Goal: Task Accomplishment & Management: Use online tool/utility

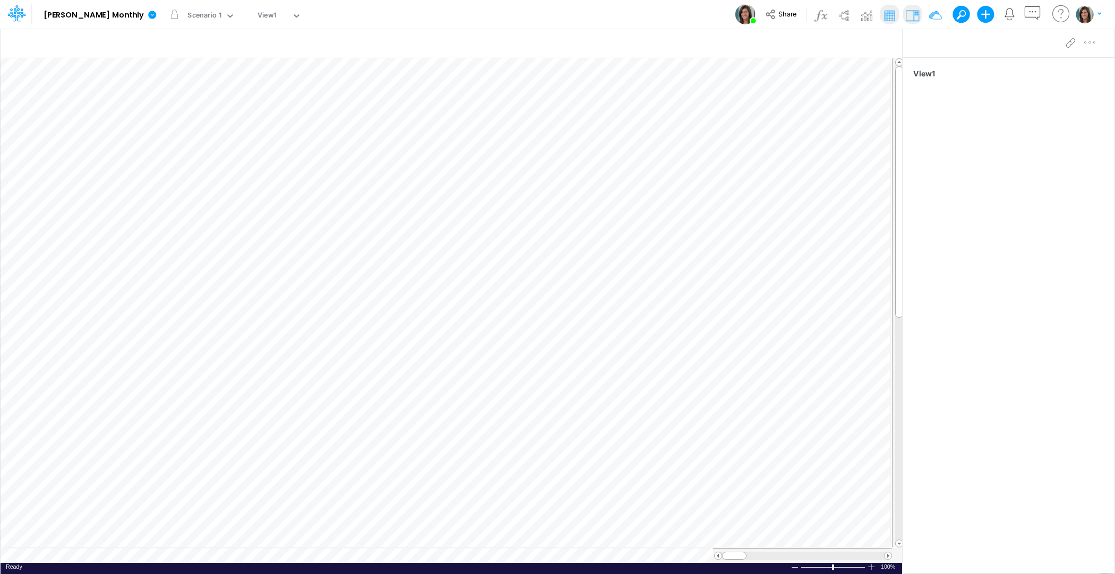
scroll to position [5, 1]
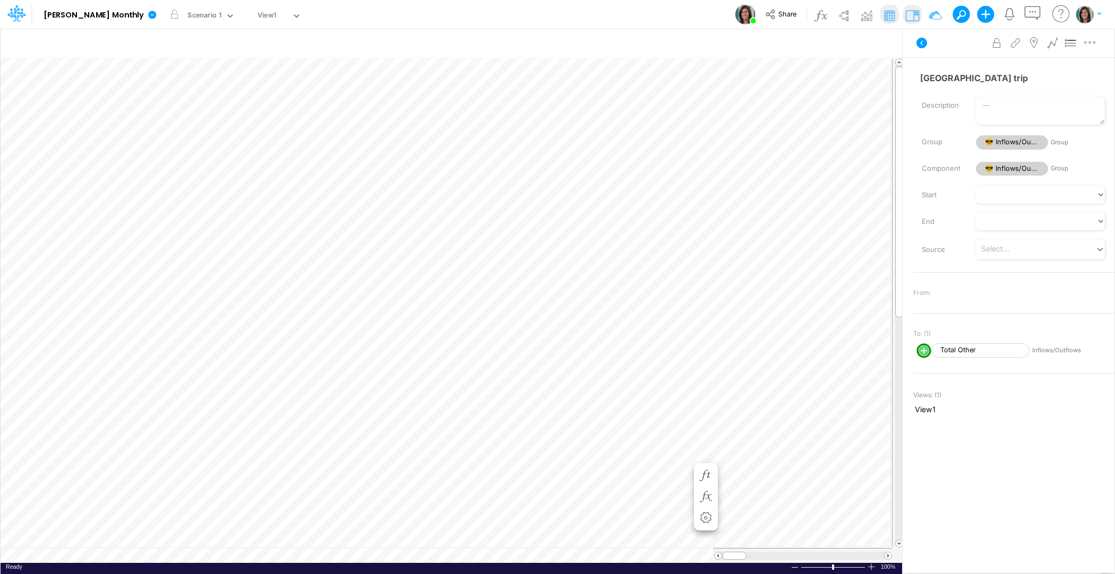
scroll to position [5, 1]
click at [921, 43] on icon at bounding box center [921, 43] width 13 height 13
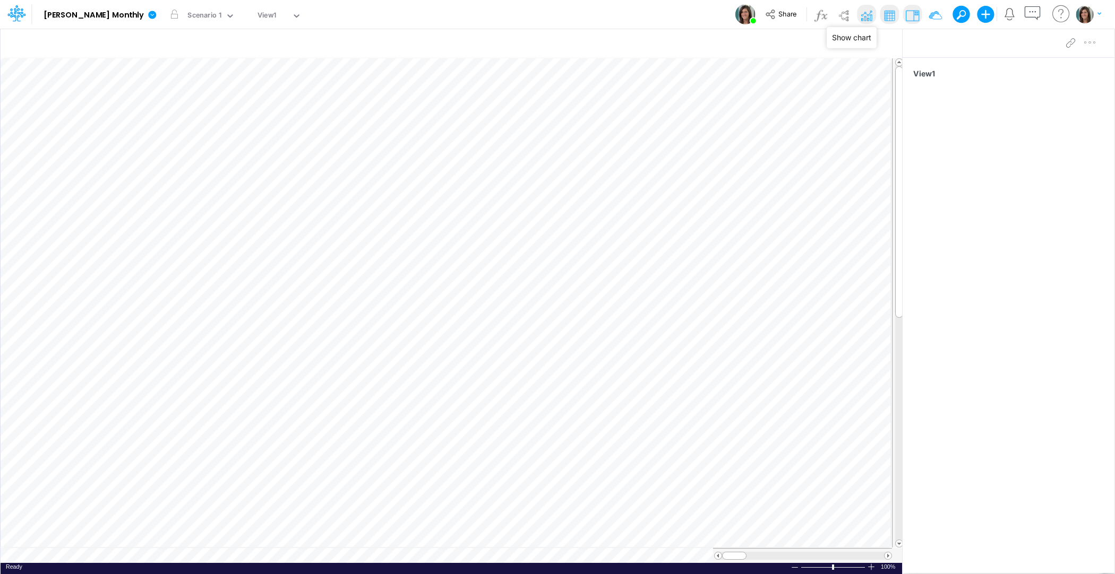
click at [867, 16] on img at bounding box center [866, 15] width 17 height 17
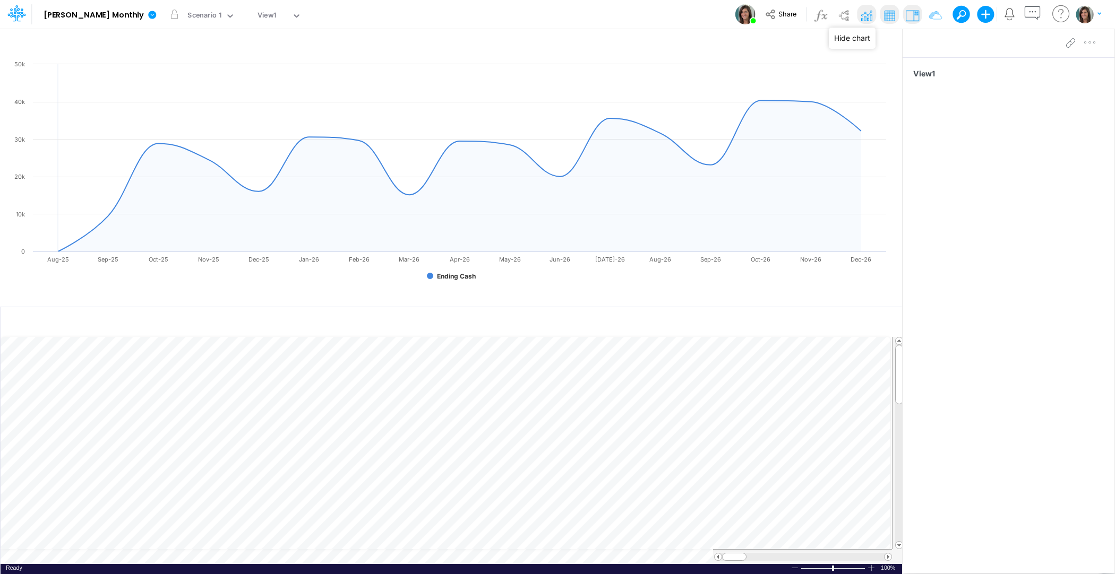
click at [866, 18] on img at bounding box center [866, 15] width 17 height 17
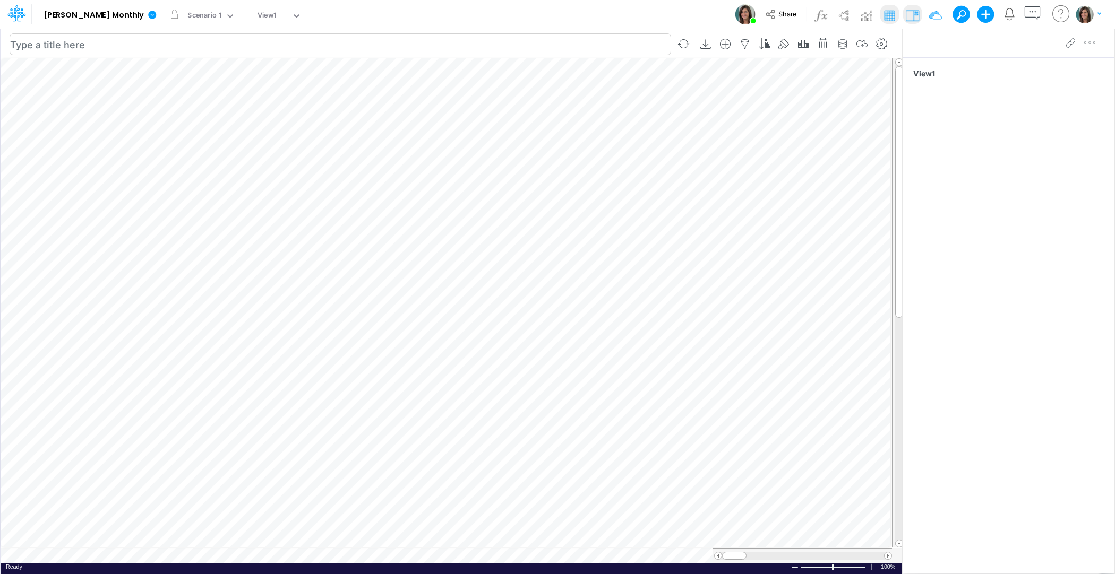
scroll to position [5, 1]
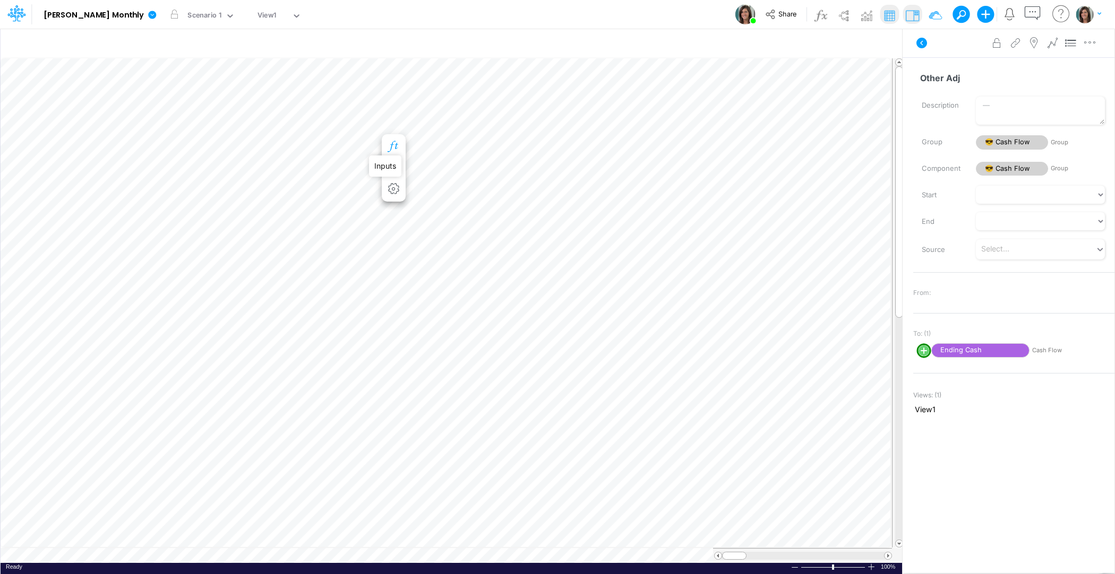
click at [397, 149] on icon "button" at bounding box center [393, 146] width 16 height 11
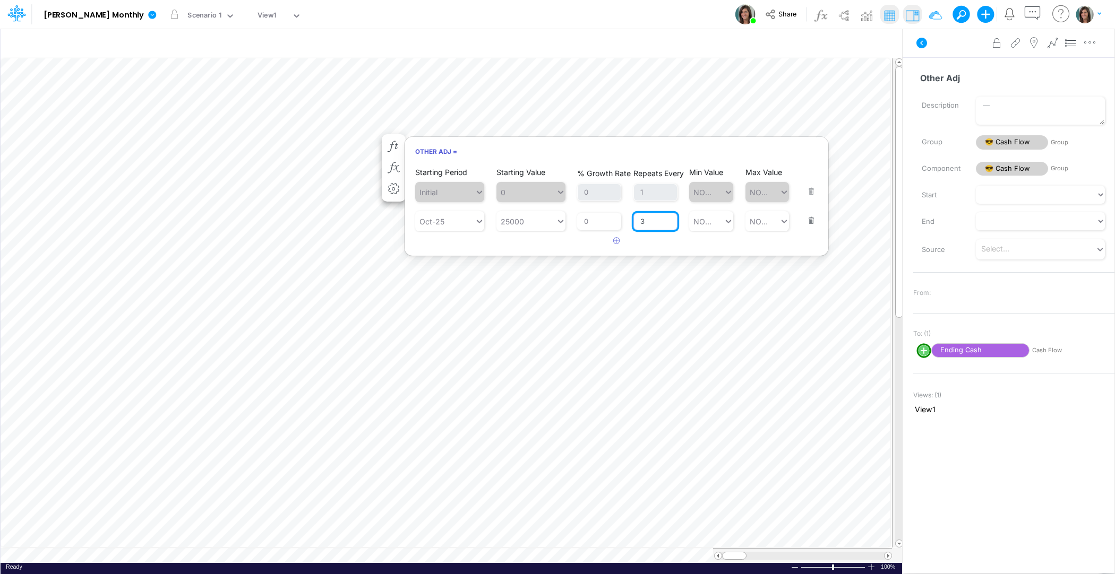
drag, startPoint x: 655, startPoint y: 224, endPoint x: 632, endPoint y: 224, distance: 22.8
click at [633, 224] on div "Starting Period Oct-25 Starting Value 25000 % Growth Rate 0 Repeats Every 3 Min…" at bounding box center [616, 214] width 402 height 36
type input "0"
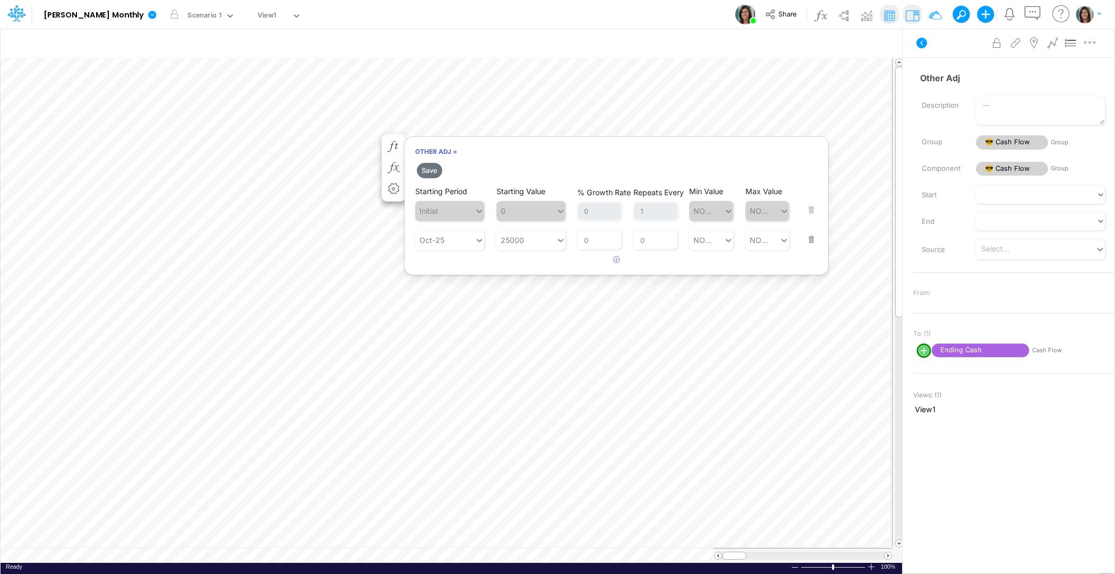
click at [543, 240] on div "Save Starting Period Initial Starting Value 0 % Growth Rate 0 Repeats Every 1 M…" at bounding box center [617, 215] width 424 height 108
click at [432, 171] on button "Save" at bounding box center [429, 170] width 25 height 15
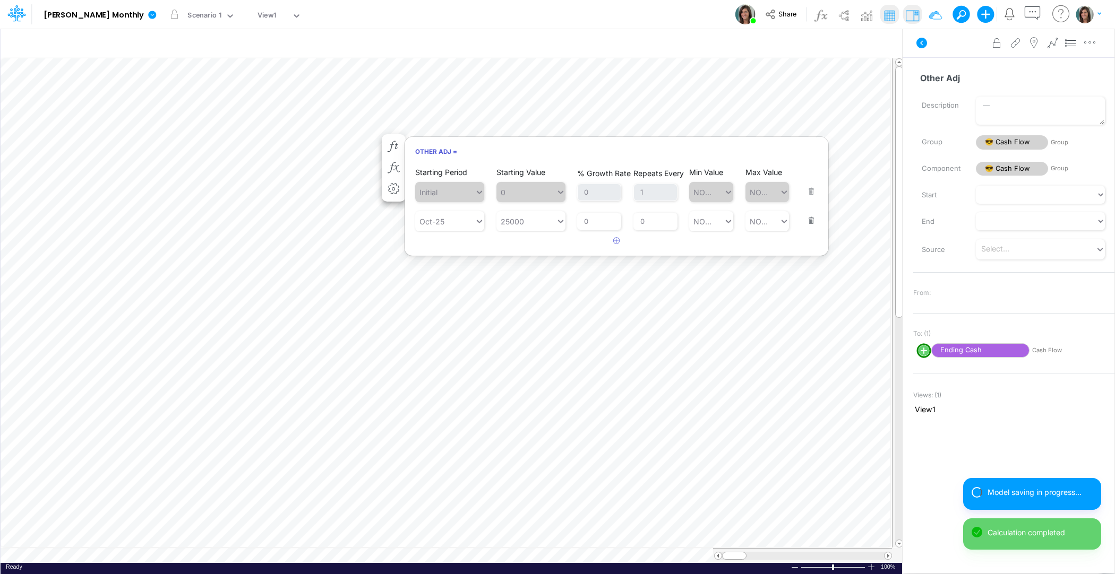
click at [943, 45] on div "Advanced settings Delete" at bounding box center [1009, 43] width 212 height 30
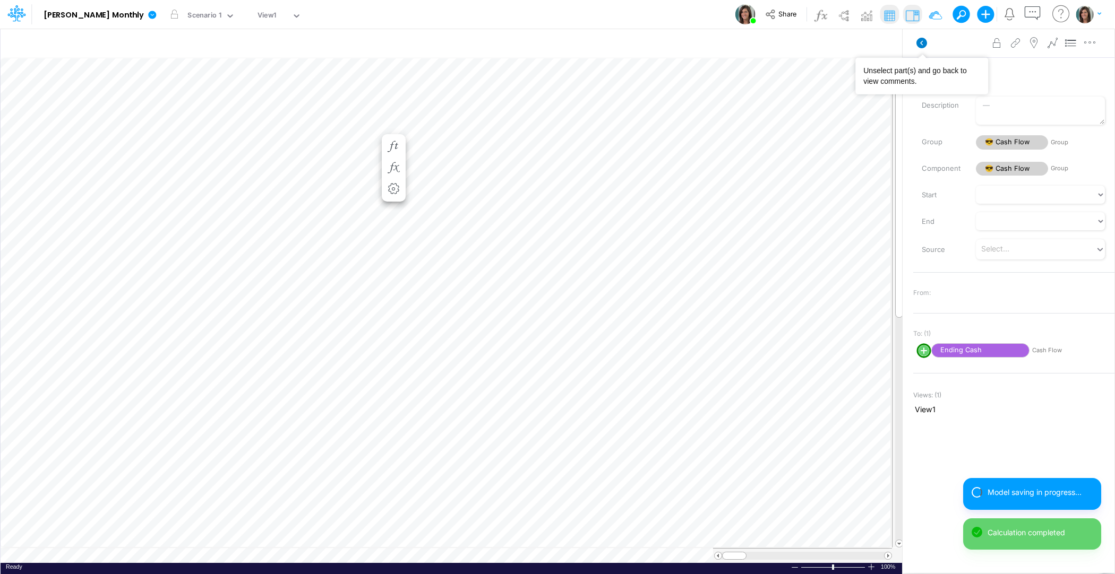
click at [920, 41] on icon at bounding box center [921, 43] width 11 height 11
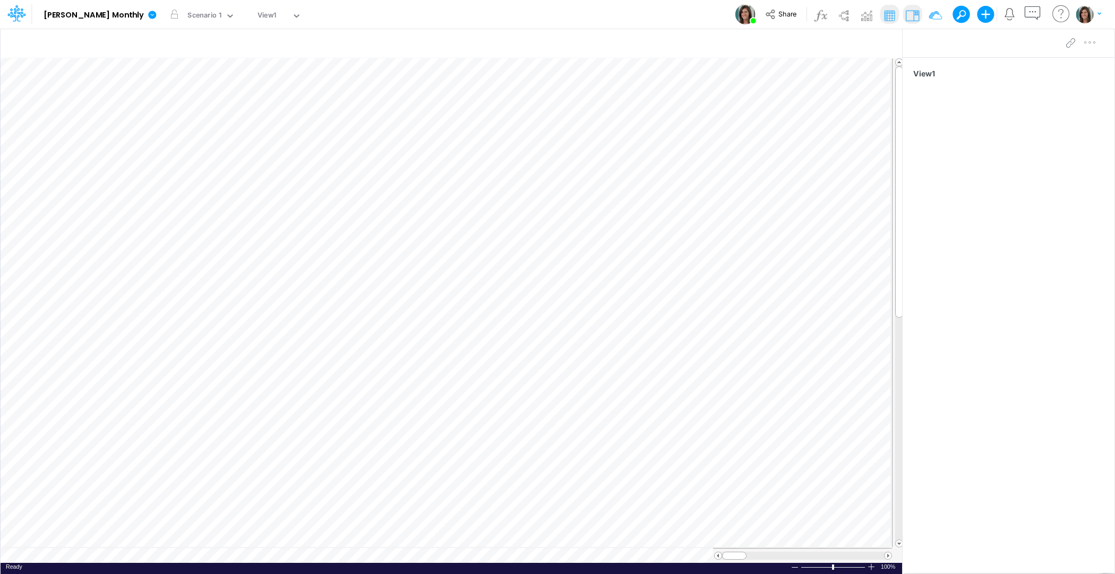
scroll to position [5, 1]
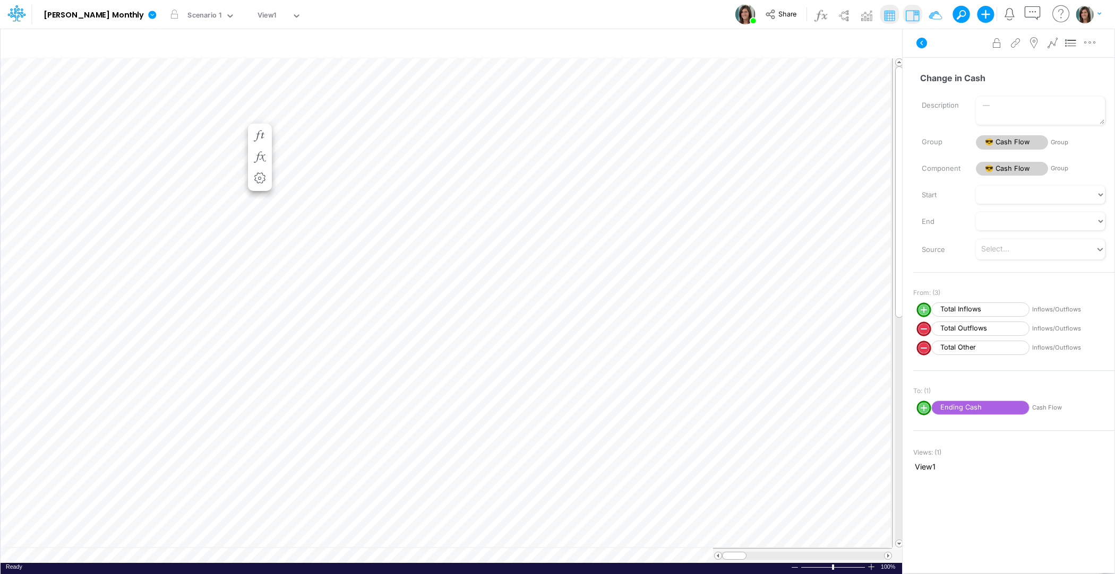
scroll to position [5, 1]
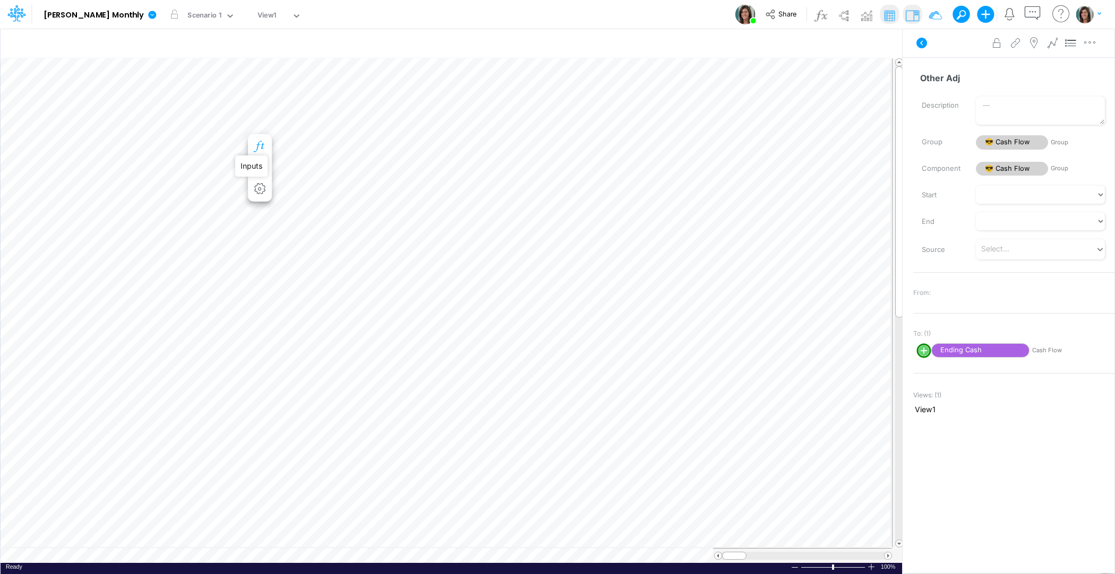
click at [263, 146] on icon "button" at bounding box center [260, 146] width 16 height 11
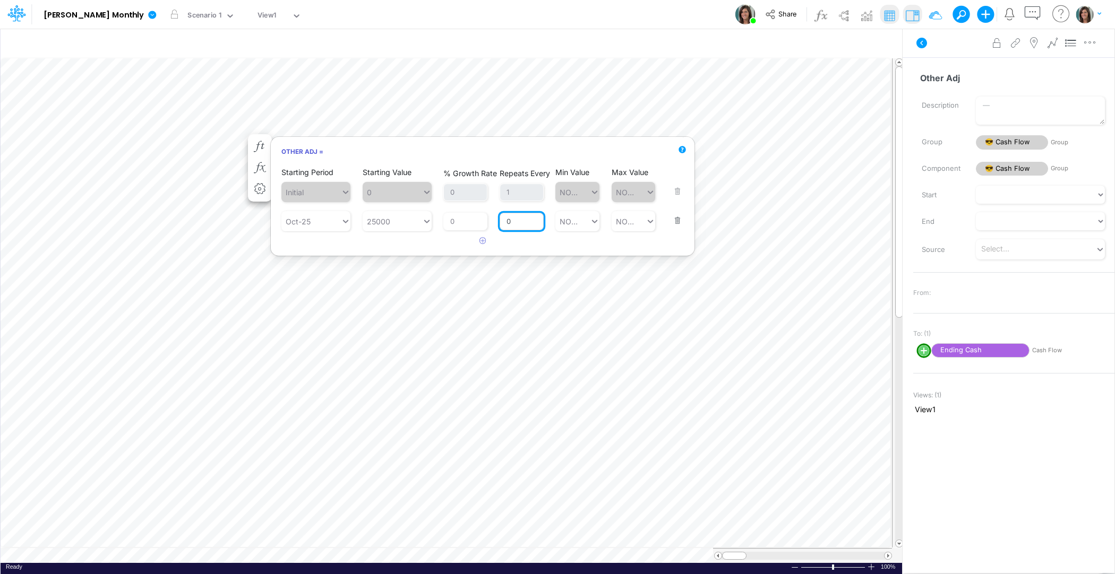
drag, startPoint x: 524, startPoint y: 221, endPoint x: 504, endPoint y: 221, distance: 20.2
click at [504, 221] on input "0" at bounding box center [522, 222] width 44 height 18
type input "3"
click at [424, 245] on div "Starting Period Initial Starting Value 0 % Growth Rate 0 Repeats Every 1 Min Va…" at bounding box center [483, 207] width 424 height 85
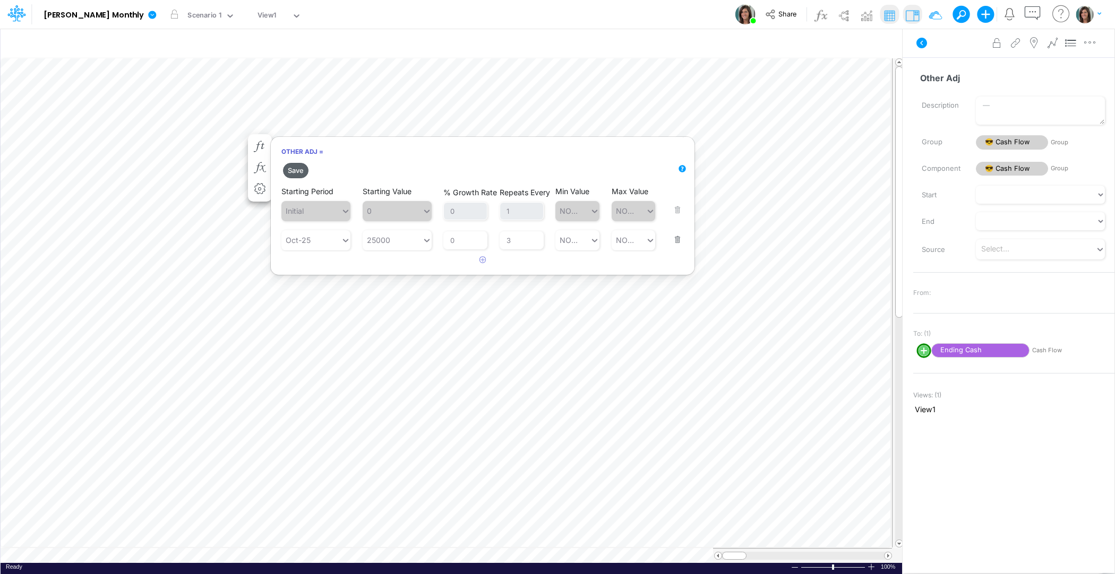
click at [295, 175] on button "Save" at bounding box center [295, 170] width 25 height 15
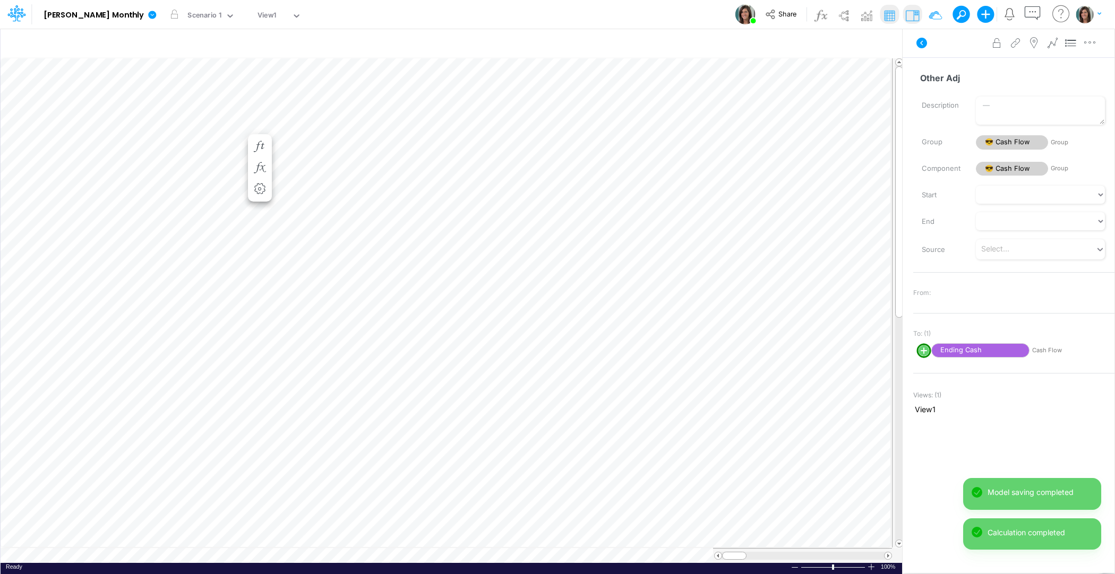
scroll to position [5, 1]
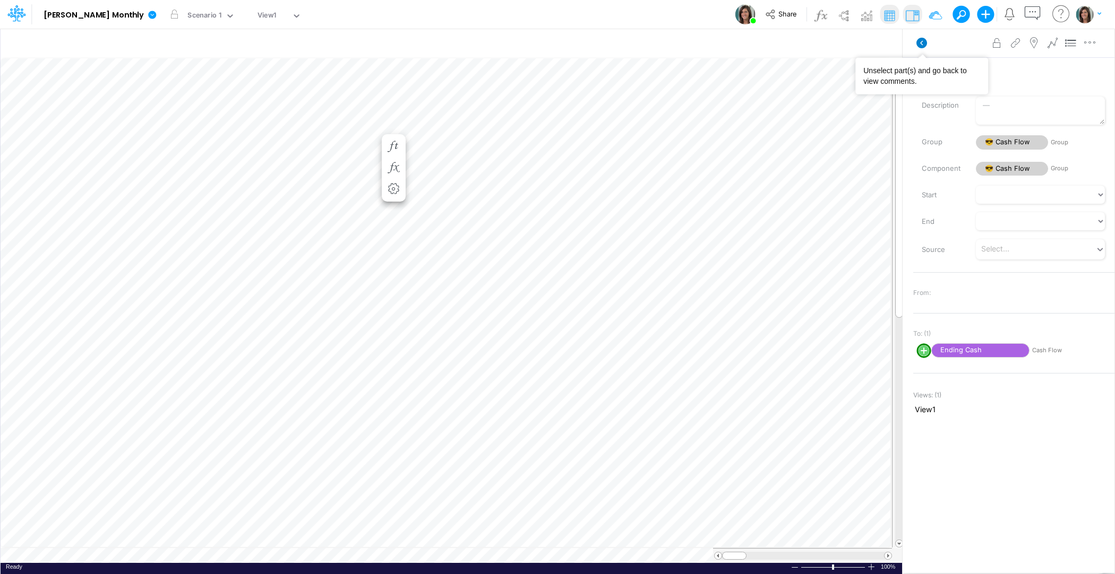
click at [924, 41] on icon at bounding box center [921, 43] width 11 height 11
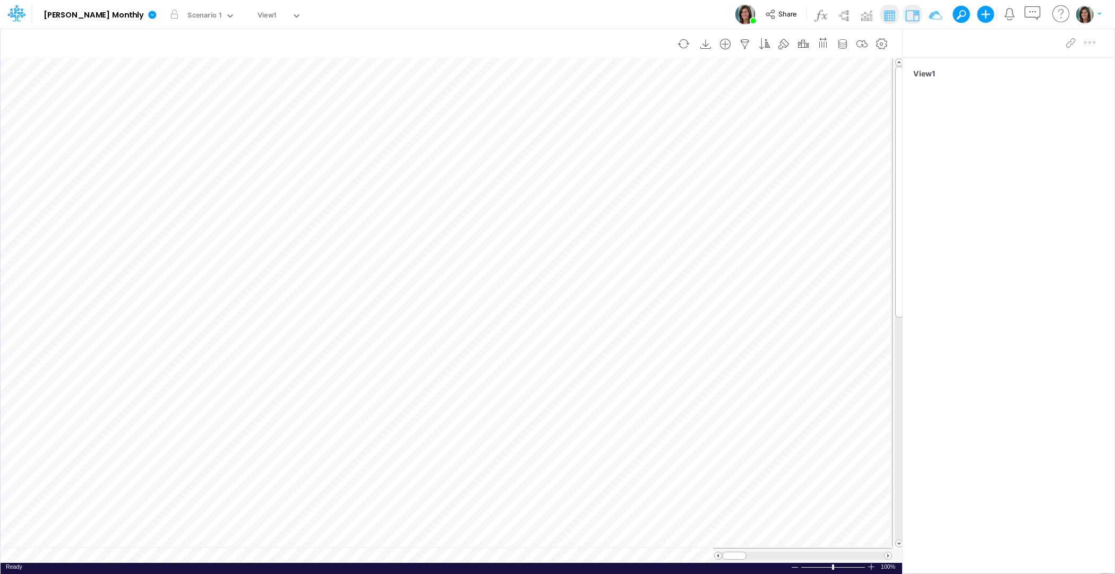
scroll to position [5, 1]
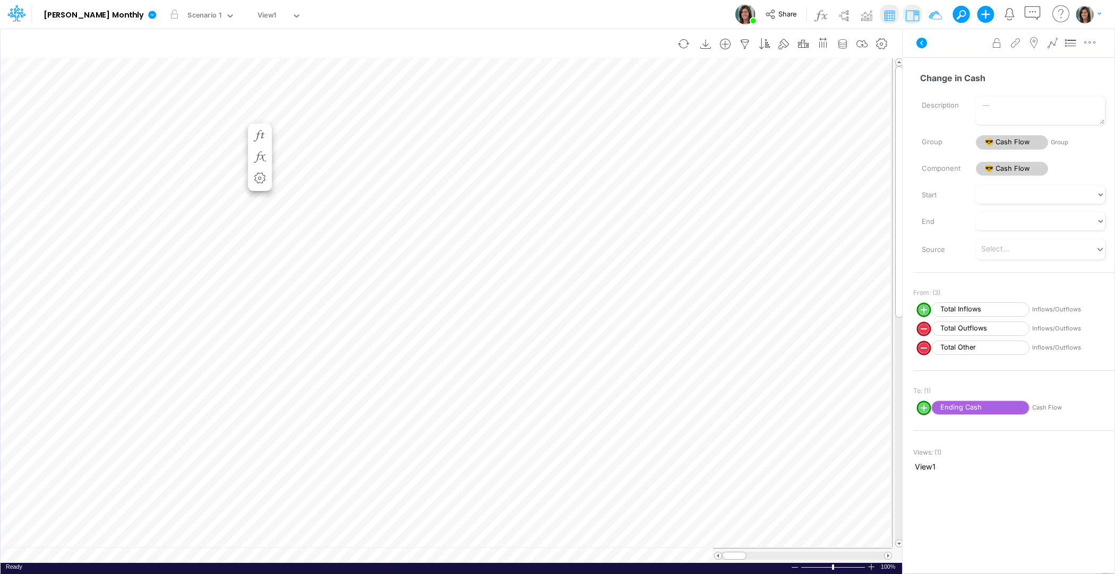
scroll to position [5, 1]
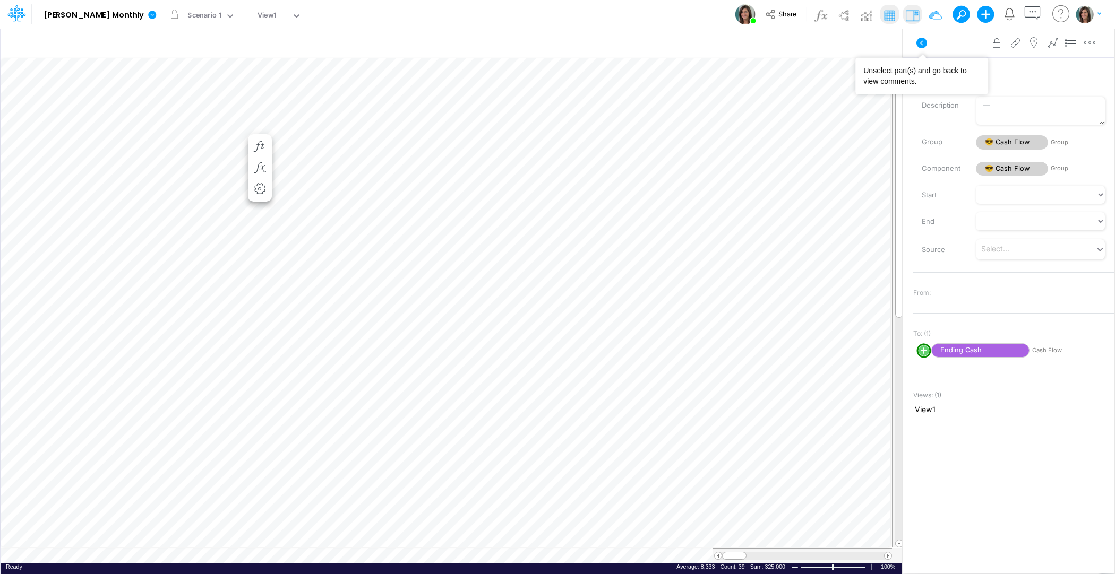
click at [922, 48] on icon at bounding box center [921, 43] width 13 height 13
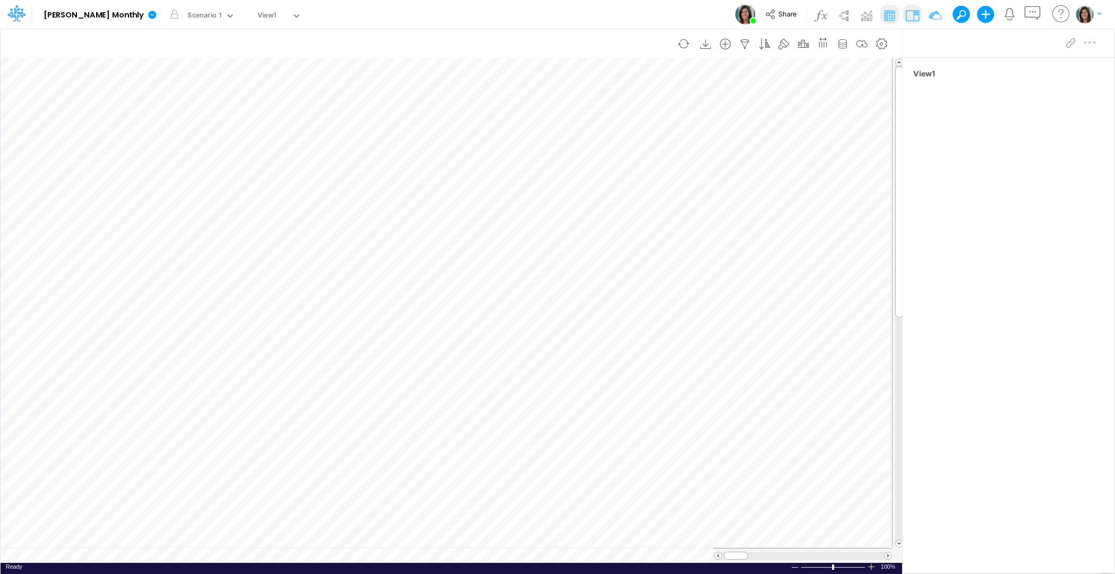
scroll to position [5, 1]
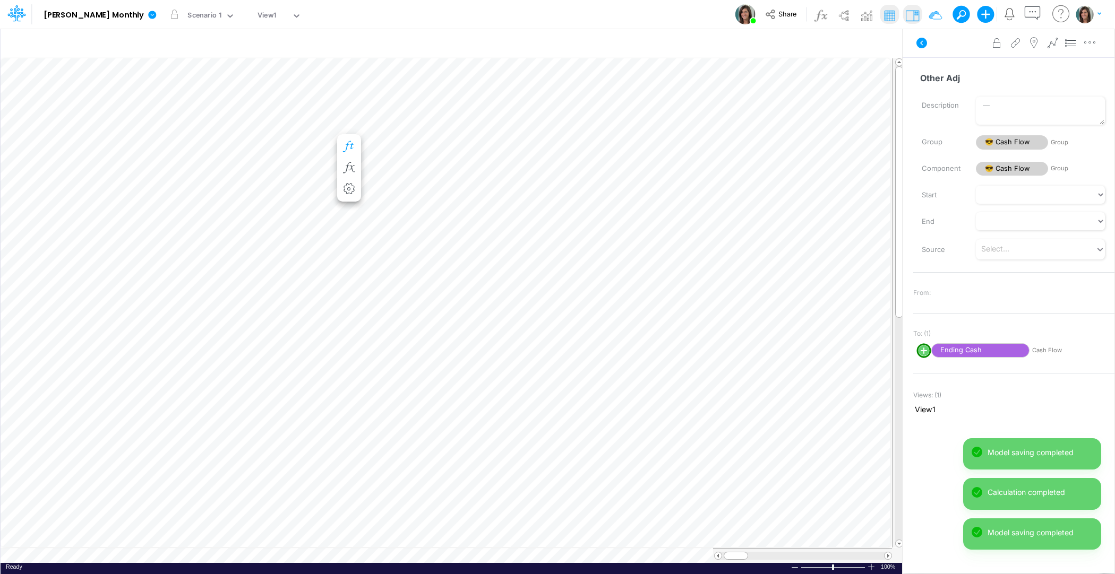
scroll to position [5, 1]
click at [354, 151] on icon "button" at bounding box center [349, 146] width 16 height 11
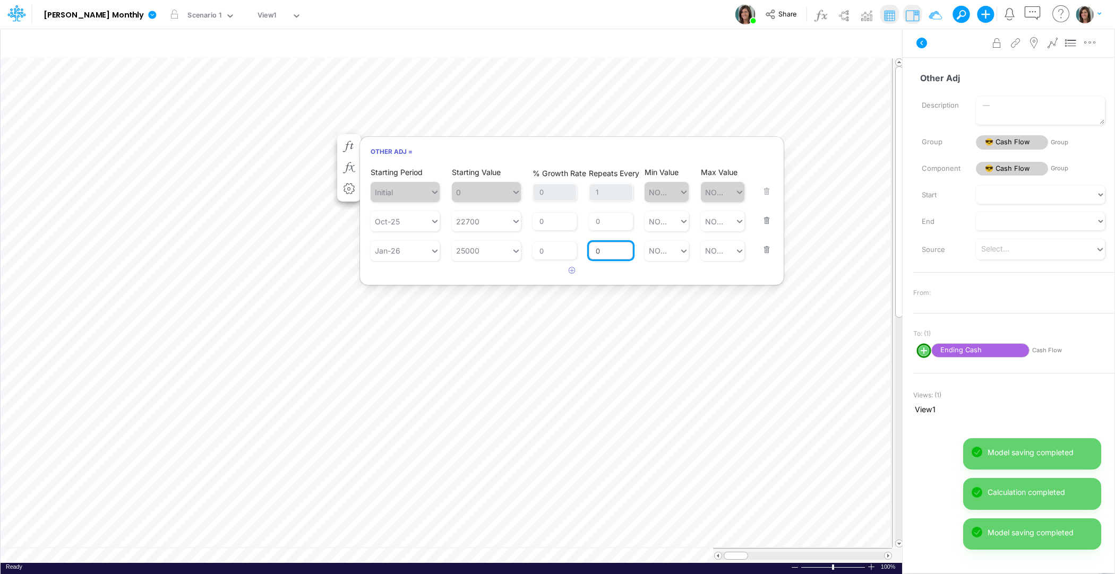
drag, startPoint x: 607, startPoint y: 252, endPoint x: 598, endPoint y: 252, distance: 9.6
click at [598, 252] on input "0" at bounding box center [611, 251] width 44 height 18
type input "03"
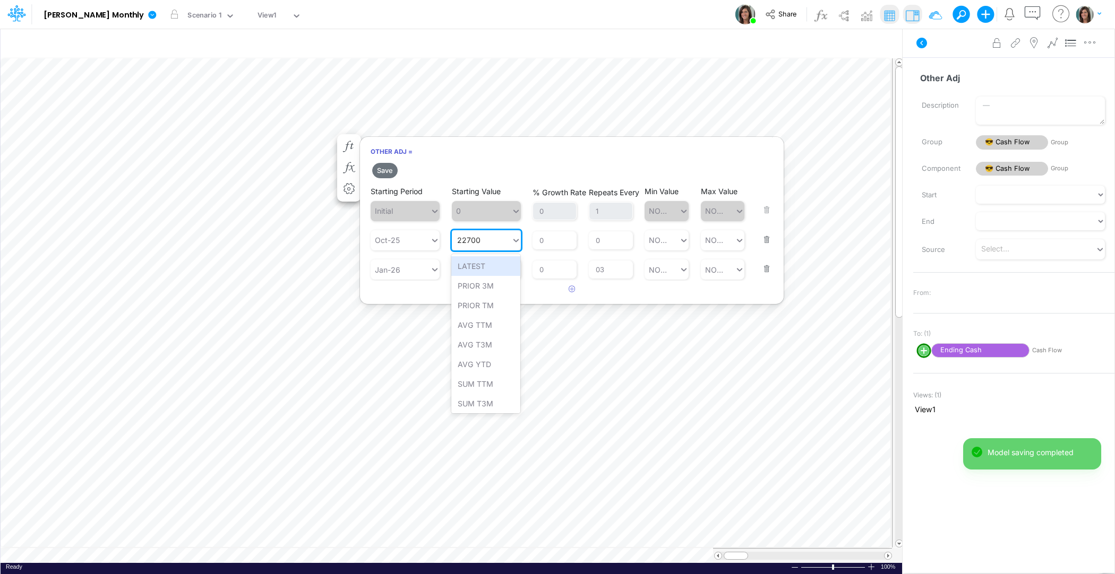
click at [490, 224] on div "Starting Value option LATEST focused, 1 of 9. 9 results available for search te…" at bounding box center [486, 233] width 69 height 36
click at [481, 268] on div "Set value 22500" at bounding box center [486, 266] width 71 height 20
type input "22500"
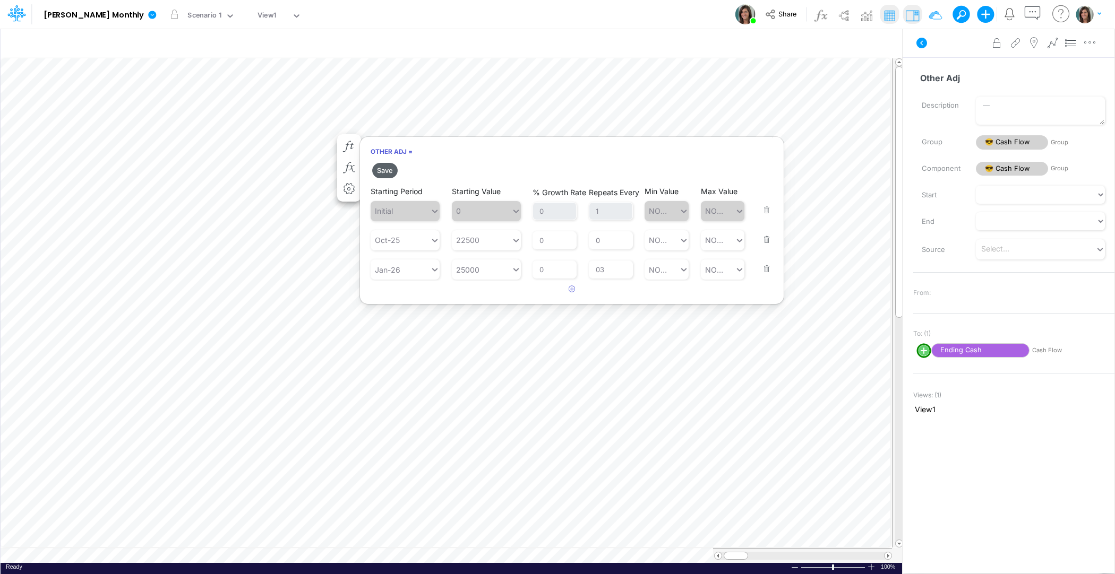
click at [386, 173] on button "Save" at bounding box center [384, 170] width 25 height 15
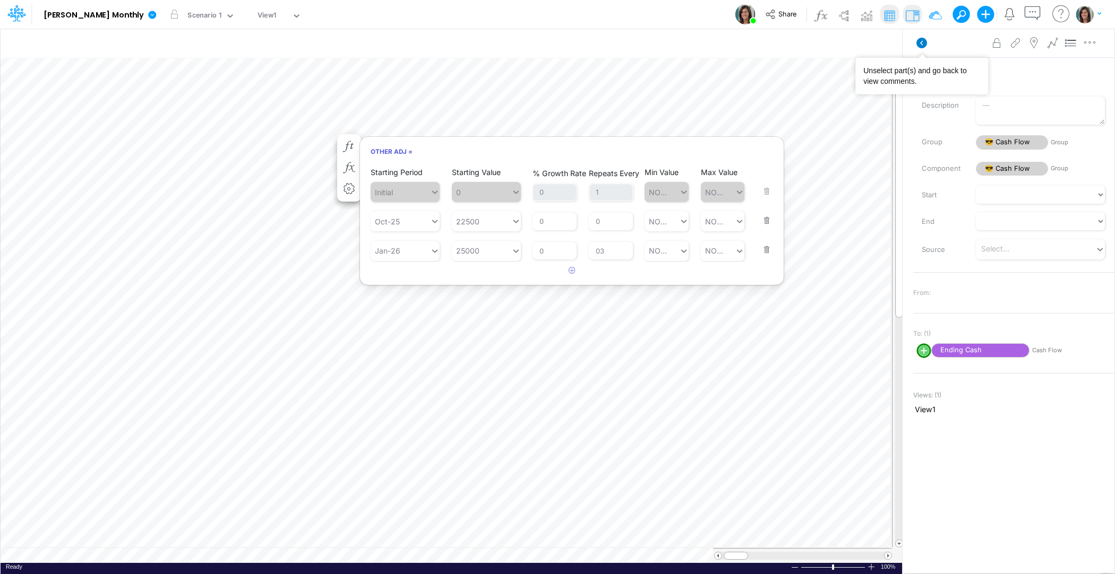
click at [920, 45] on icon at bounding box center [921, 43] width 11 height 11
